Goal: Information Seeking & Learning: Learn about a topic

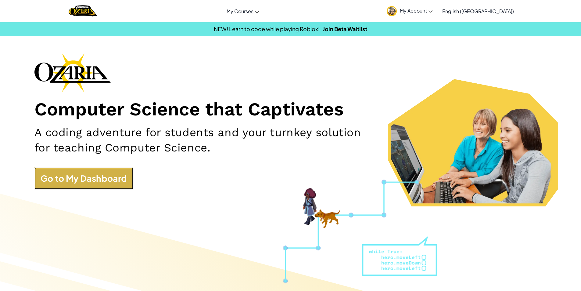
click at [76, 179] on link "Go to My Dashboard" at bounding box center [83, 178] width 99 height 22
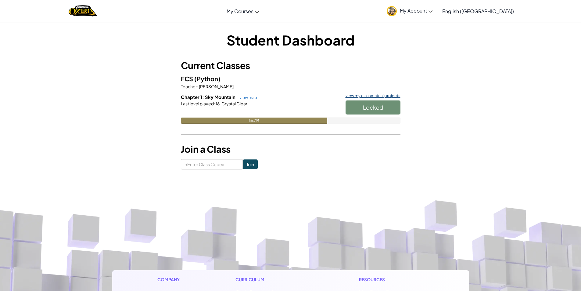
click at [380, 95] on link "view my classmates' projects" at bounding box center [371, 96] width 58 height 4
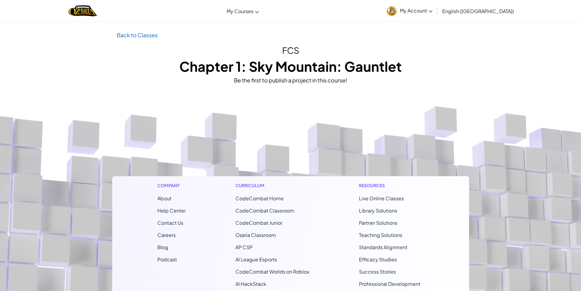
scroll to position [30, 0]
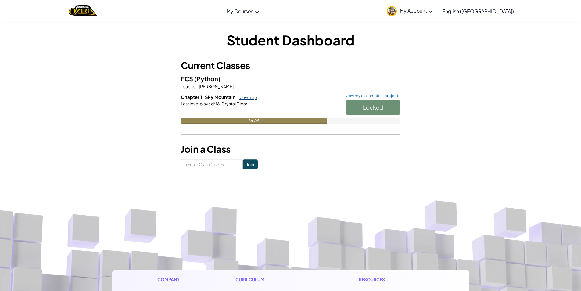
click at [246, 95] on link "view map" at bounding box center [246, 97] width 21 height 5
